Goal: Transaction & Acquisition: Purchase product/service

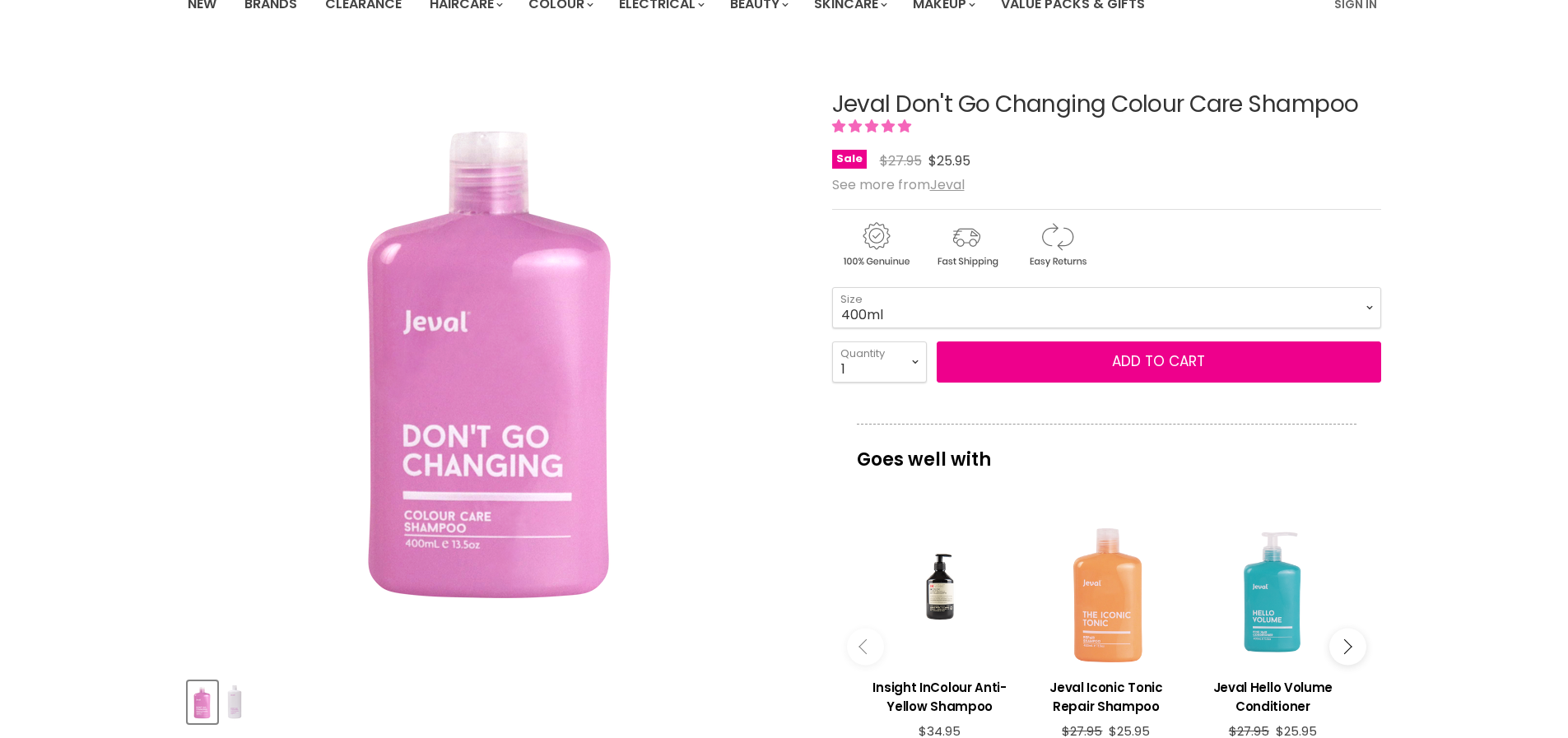
scroll to position [263, 0]
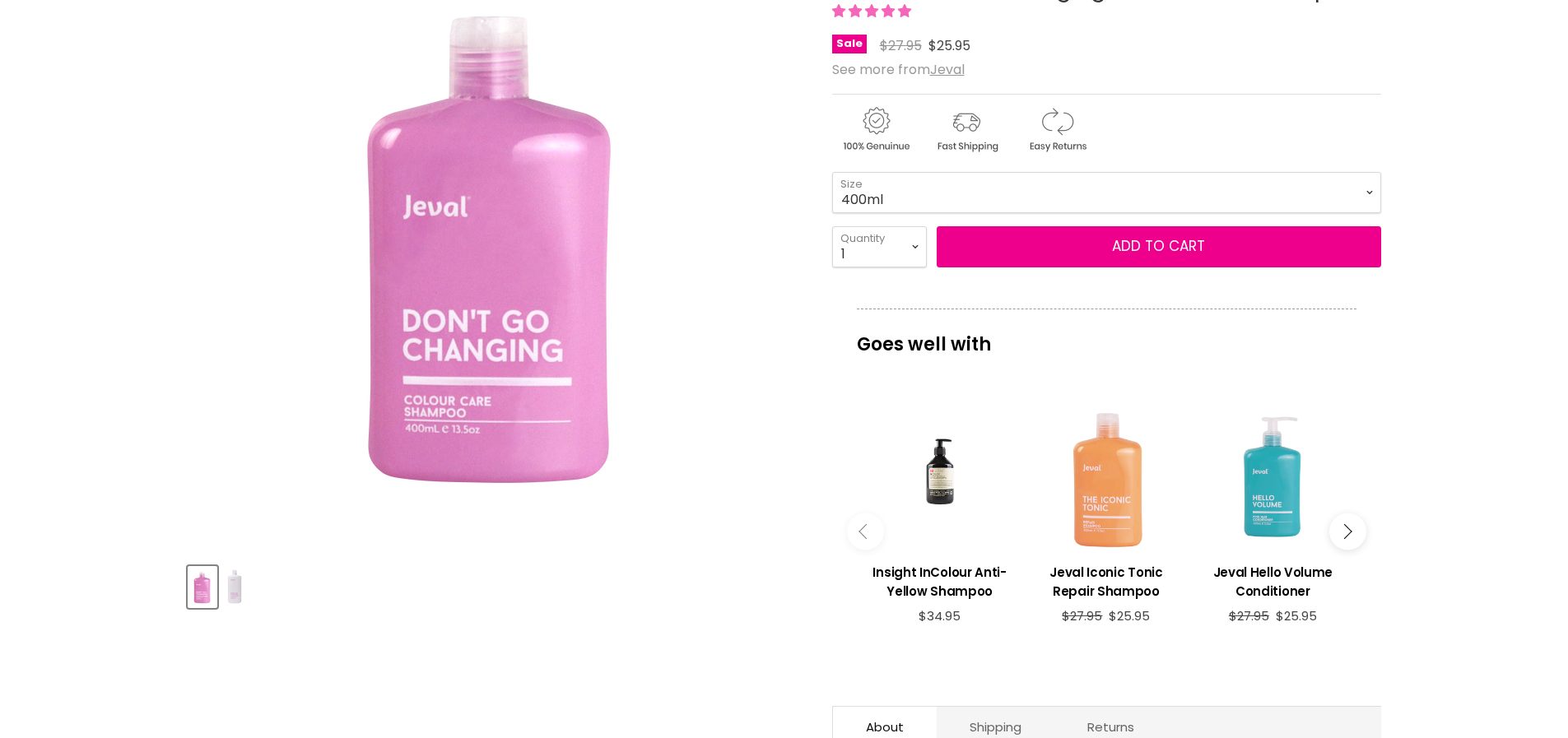
click at [1352, 531] on button "Main content" at bounding box center [1347, 531] width 37 height 37
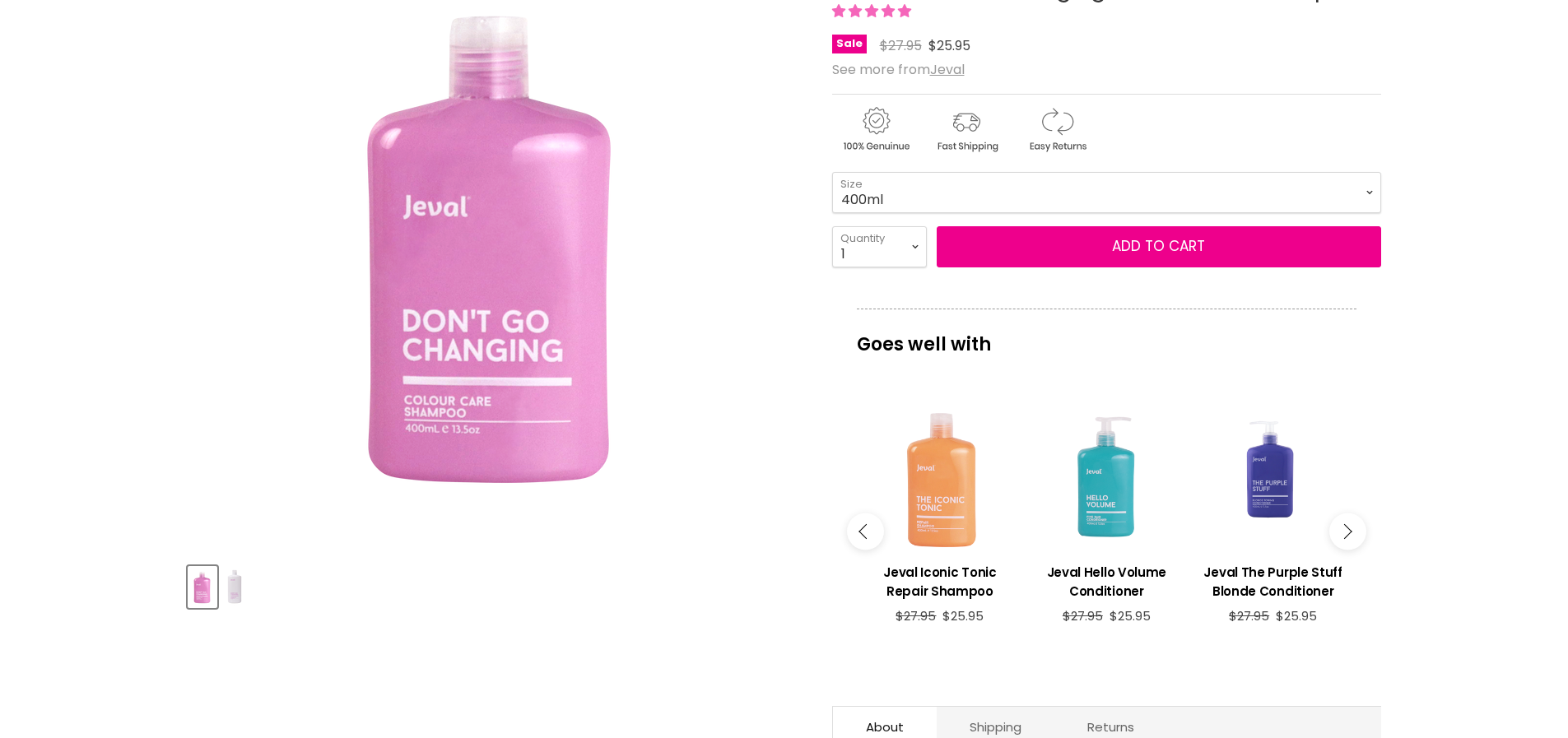
click at [1352, 531] on button "Main content" at bounding box center [1347, 531] width 37 height 37
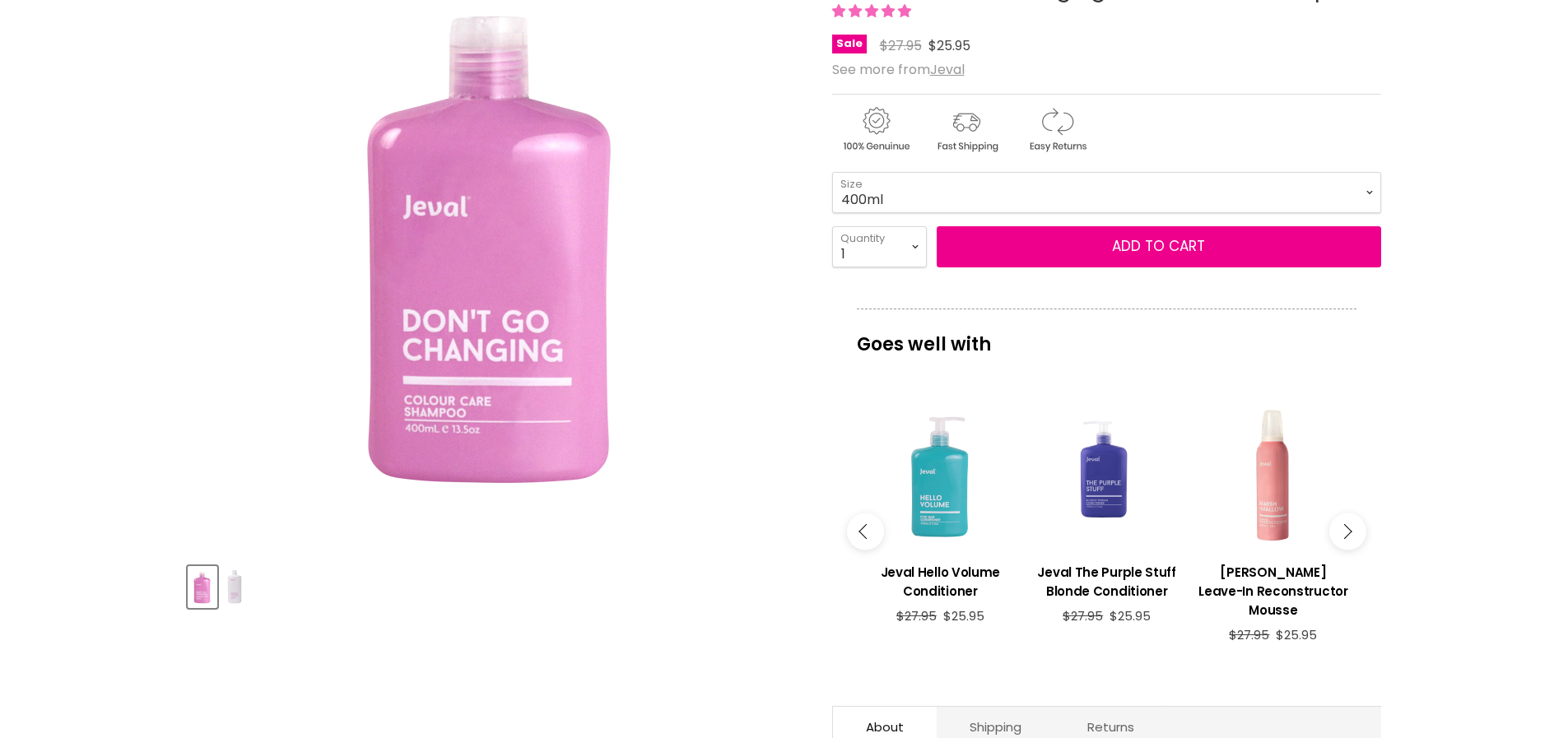
click at [1352, 531] on button "Main content" at bounding box center [1347, 531] width 37 height 37
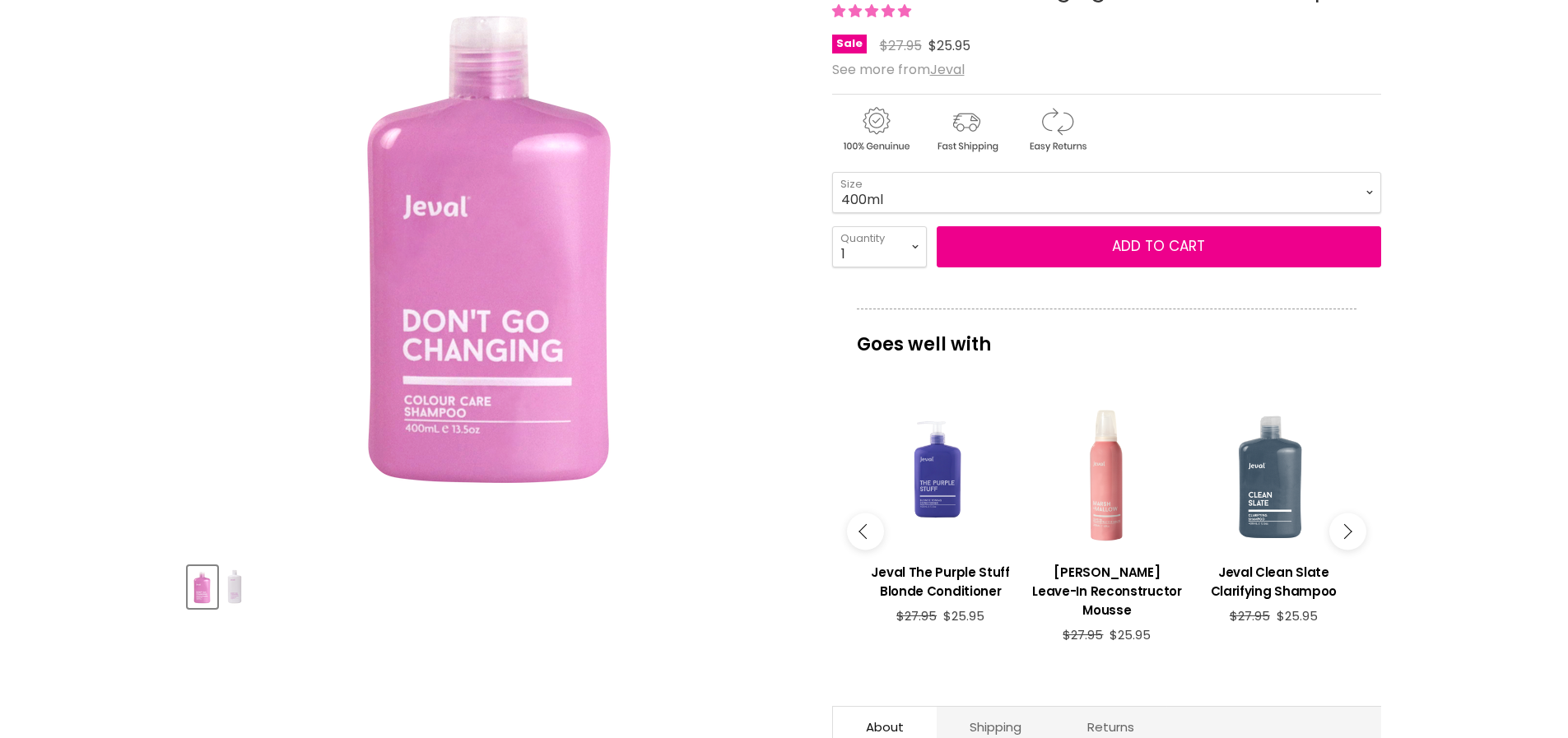
click at [1352, 531] on button "Main content" at bounding box center [1347, 531] width 37 height 37
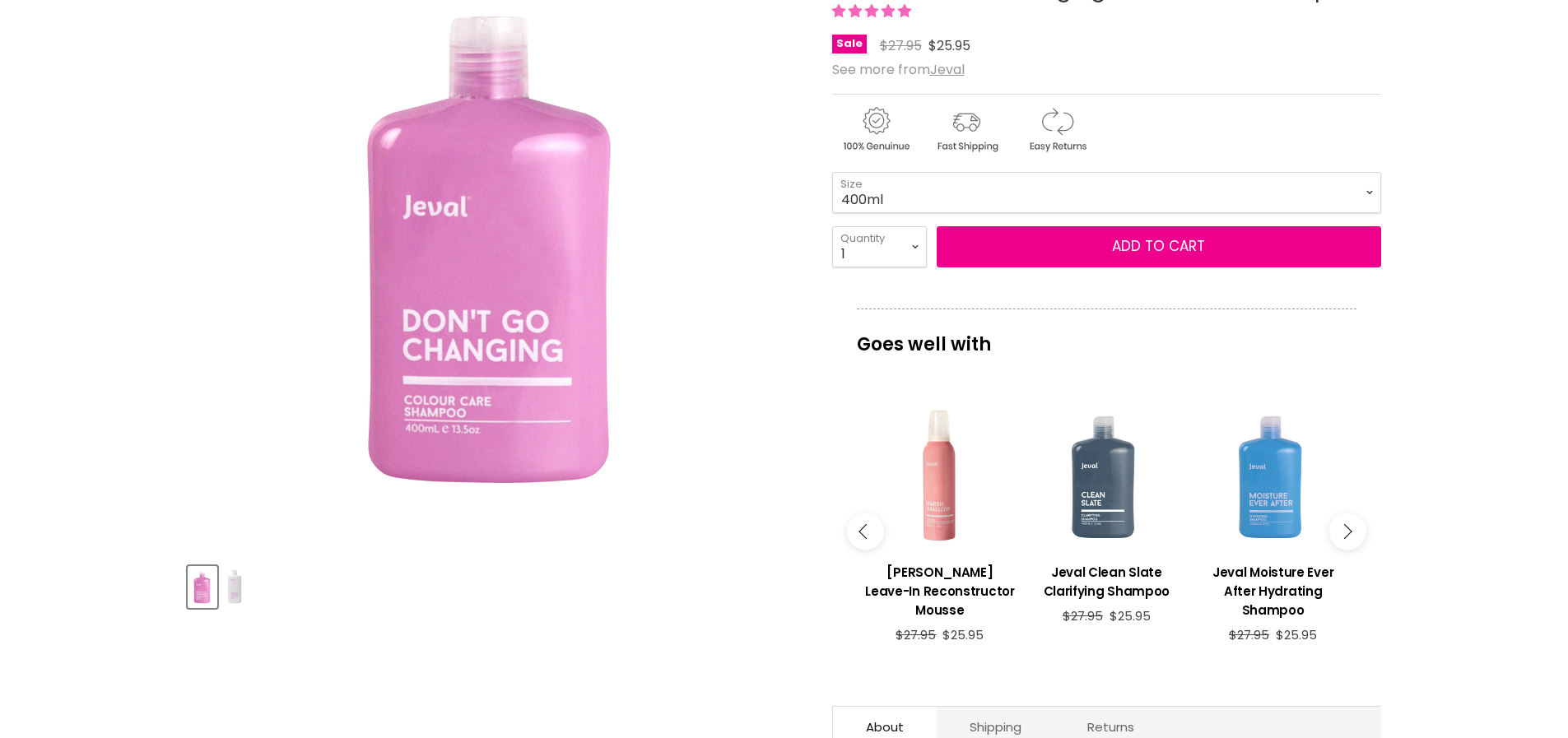
click at [1352, 531] on button "Main content" at bounding box center [1347, 531] width 37 height 37
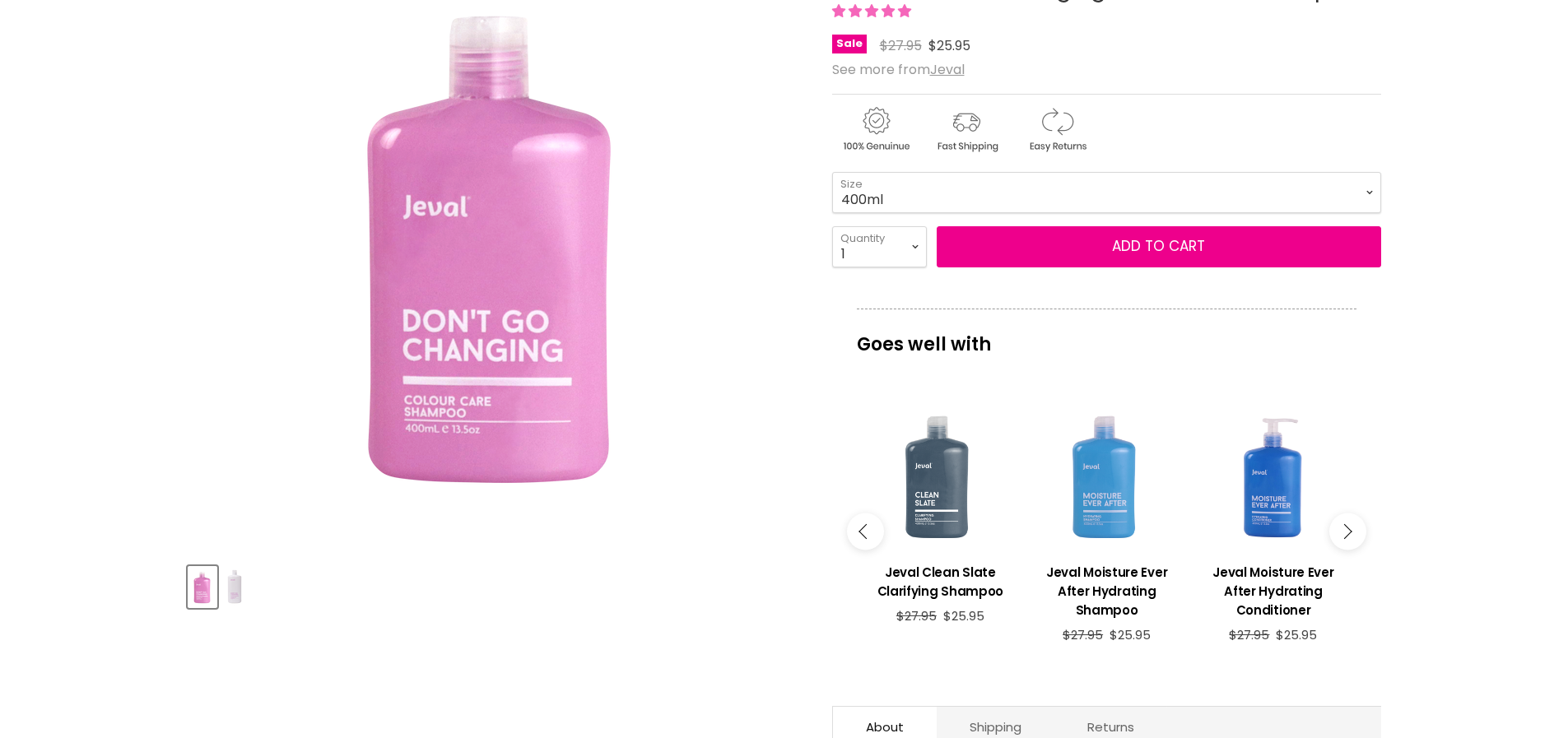
click at [1352, 531] on button "Main content" at bounding box center [1347, 531] width 37 height 37
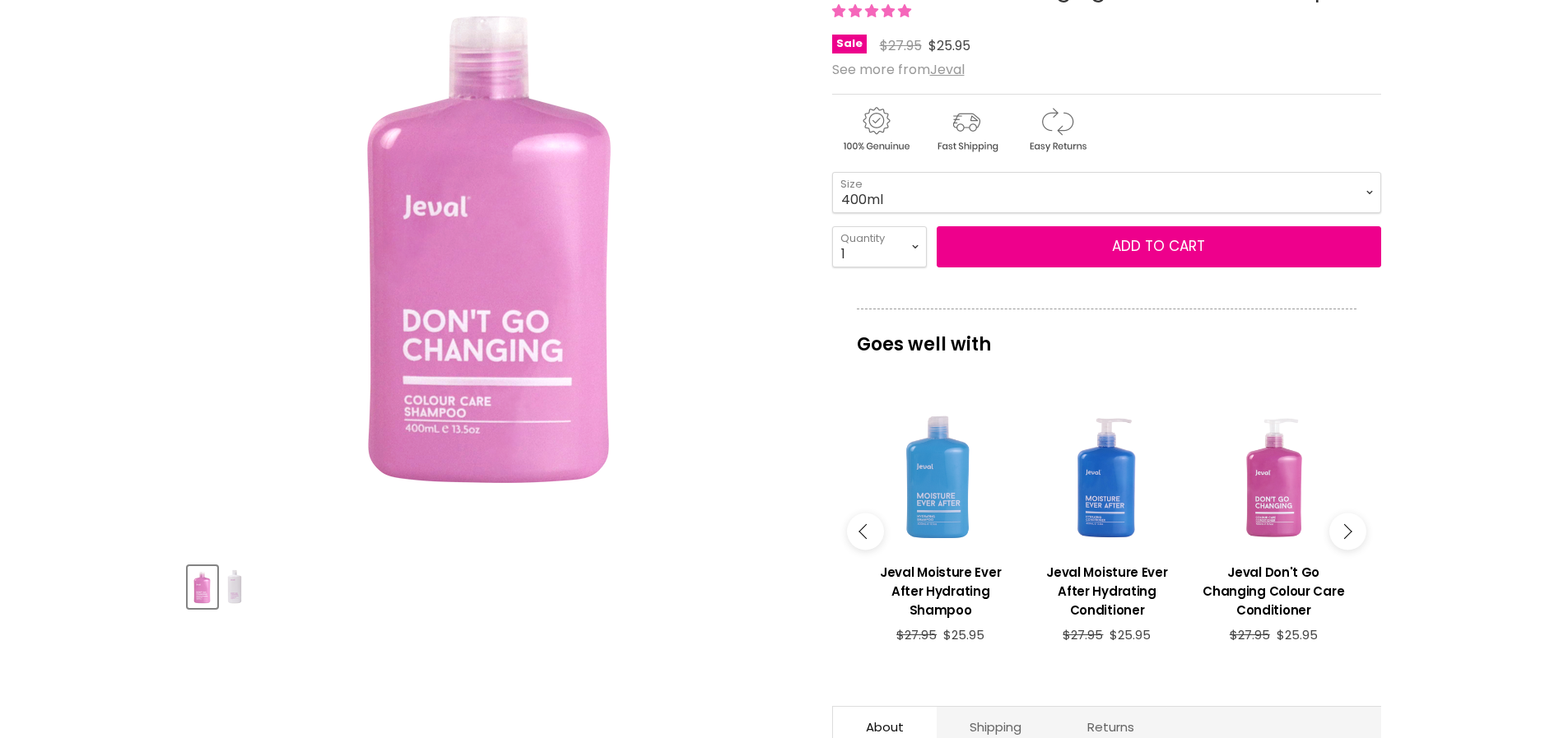
click at [1352, 531] on button "Main content" at bounding box center [1347, 531] width 37 height 37
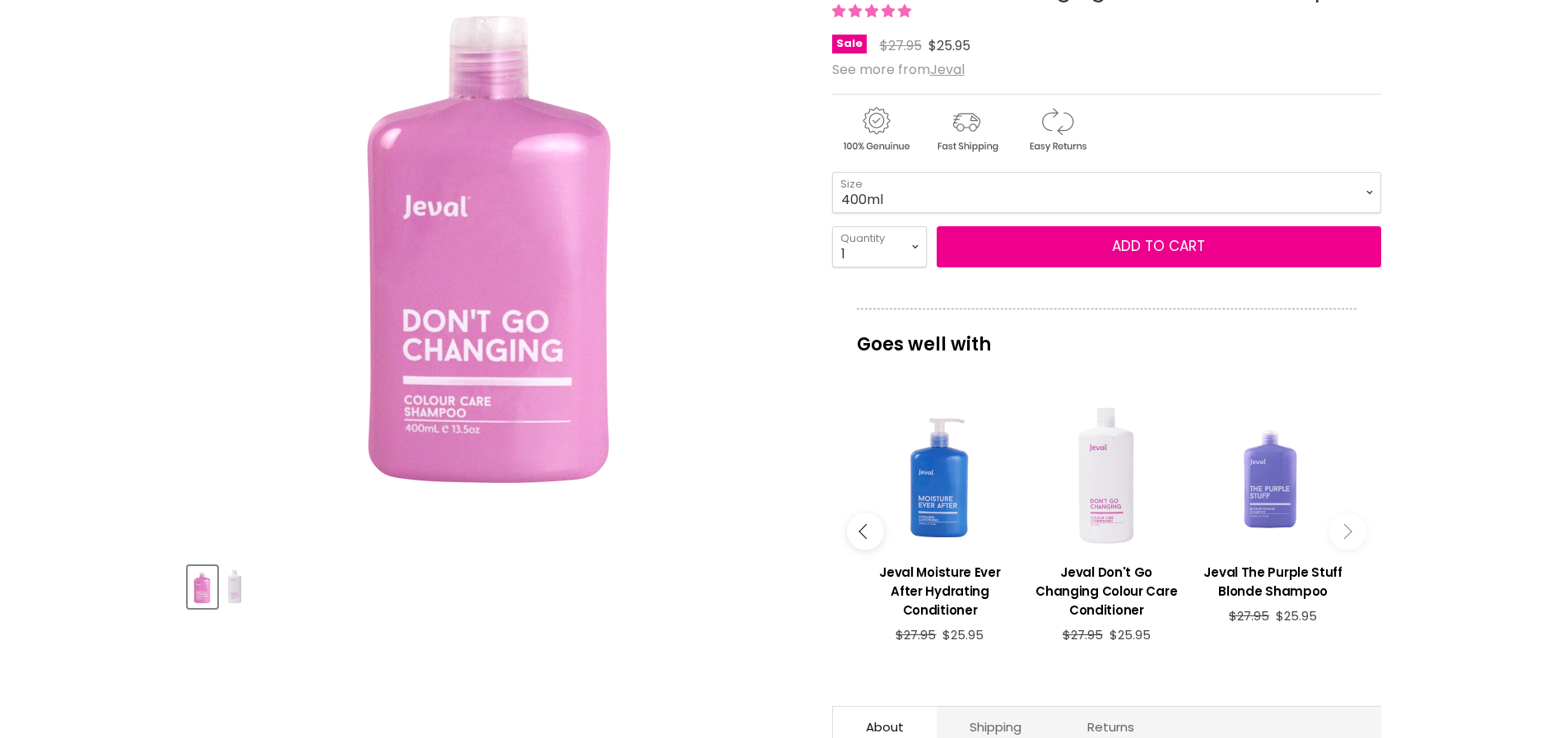
click at [1104, 489] on div "Main content" at bounding box center [1106, 476] width 150 height 150
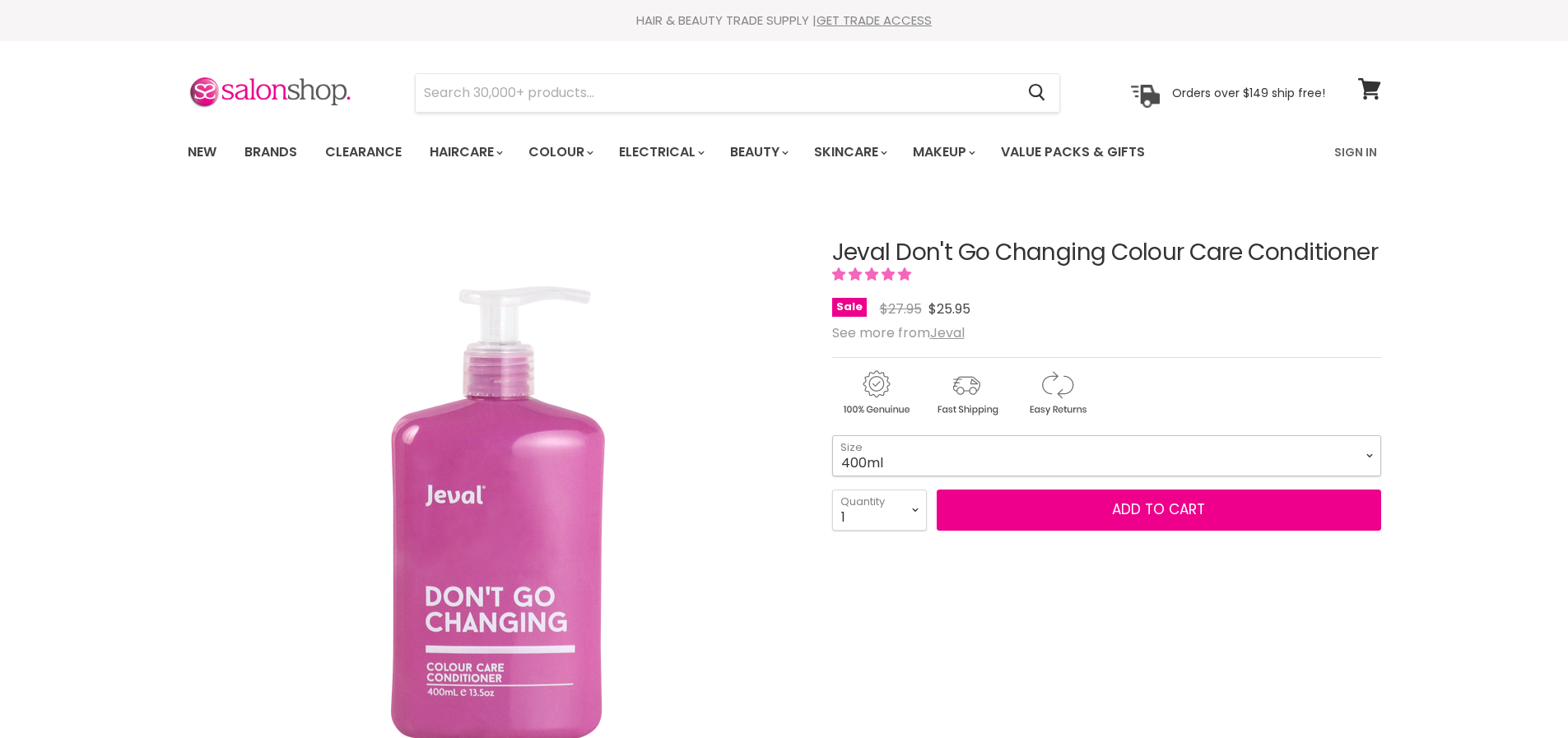
click at [1373, 455] on select "400ml 1 Litre" at bounding box center [1107, 456] width 549 height 42
select select "1 Litre"
